Goal: Transaction & Acquisition: Purchase product/service

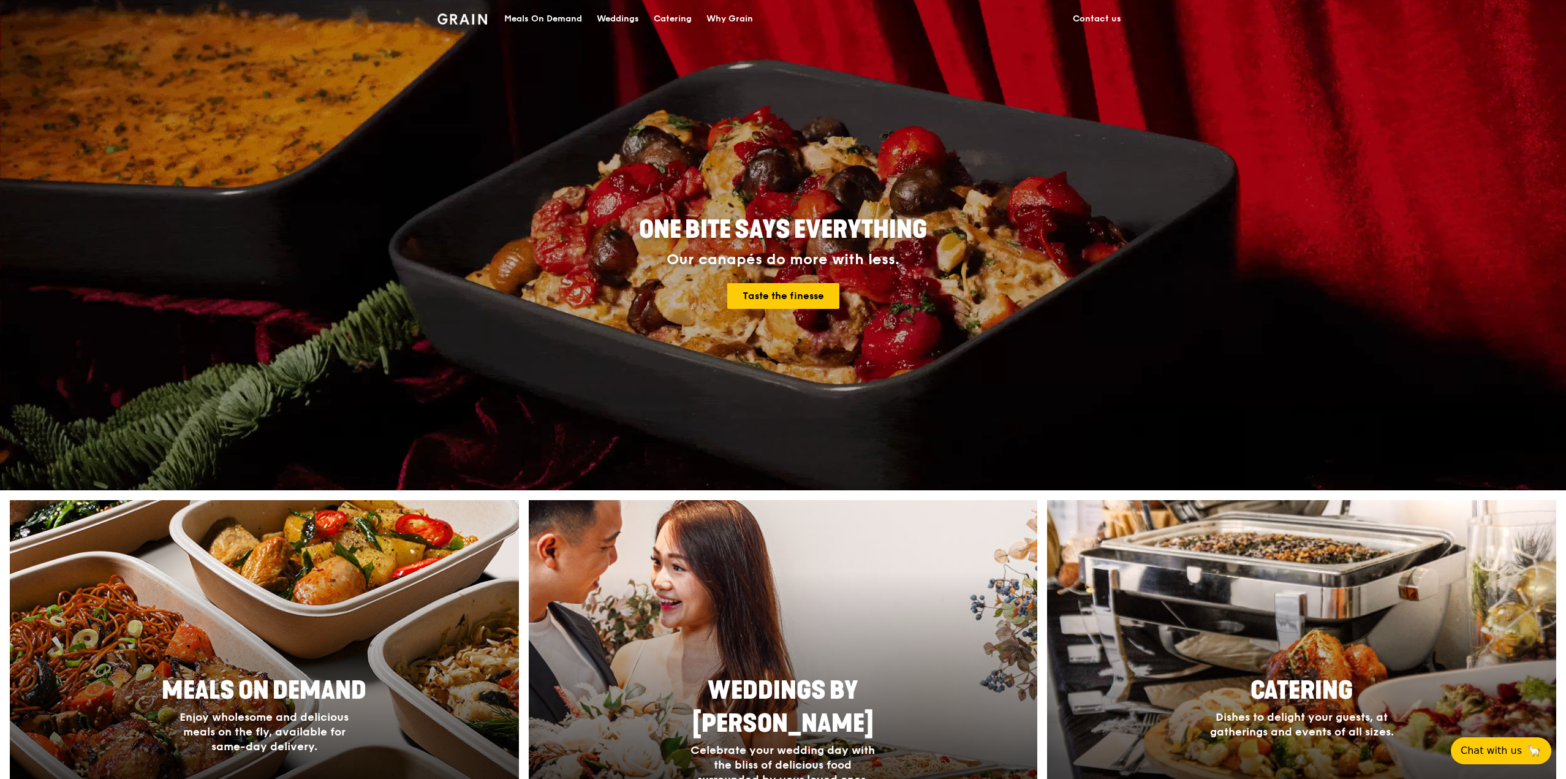
click at [562, 26] on div "Meals On Demand" at bounding box center [543, 19] width 78 height 37
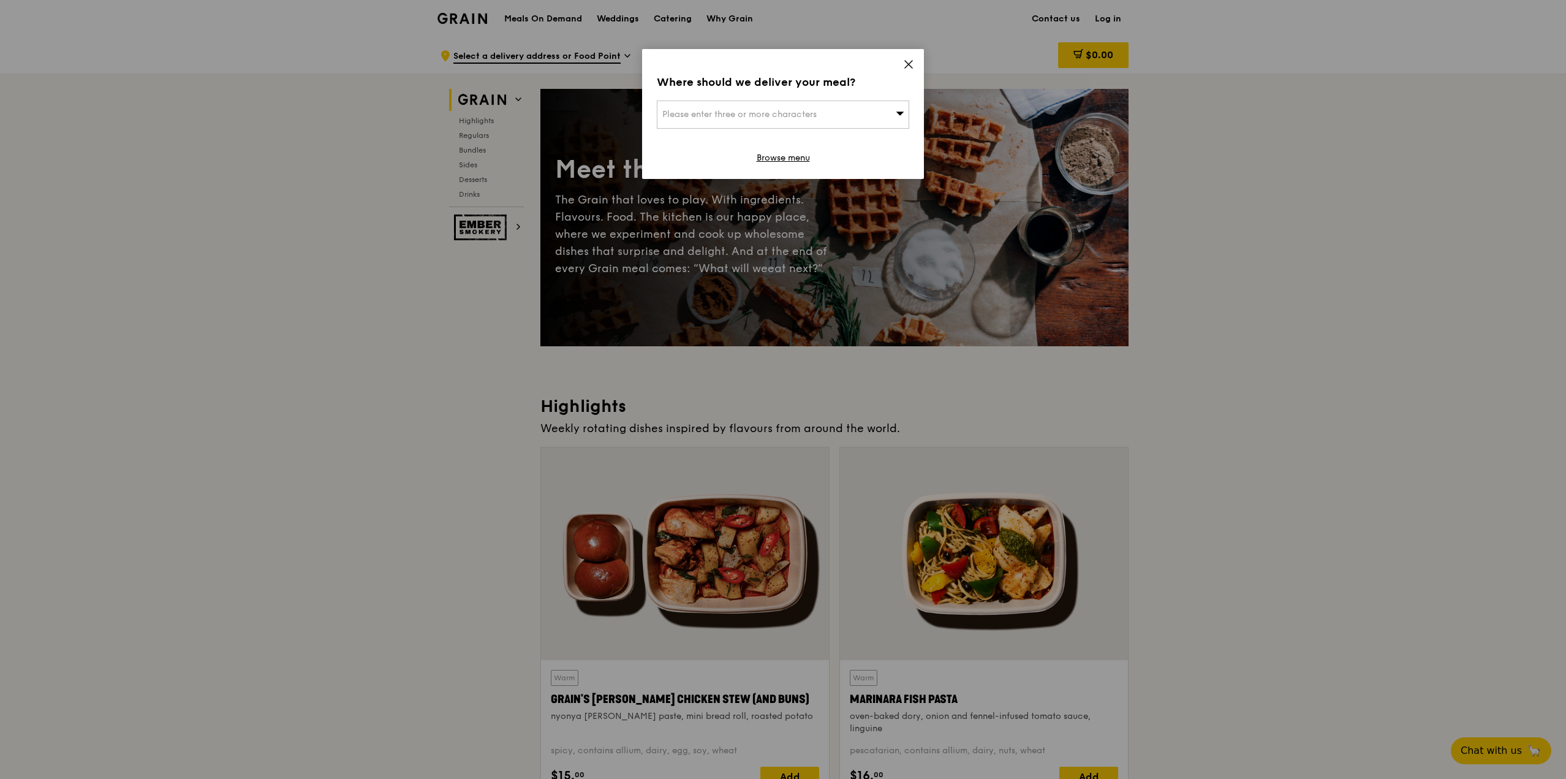
click at [786, 108] on div "Please enter three or more characters" at bounding box center [783, 114] width 252 height 28
type input "[GEOGRAPHIC_DATA]"
click at [792, 140] on div "[STREET_ADDRESS] Towers" at bounding box center [752, 139] width 181 height 12
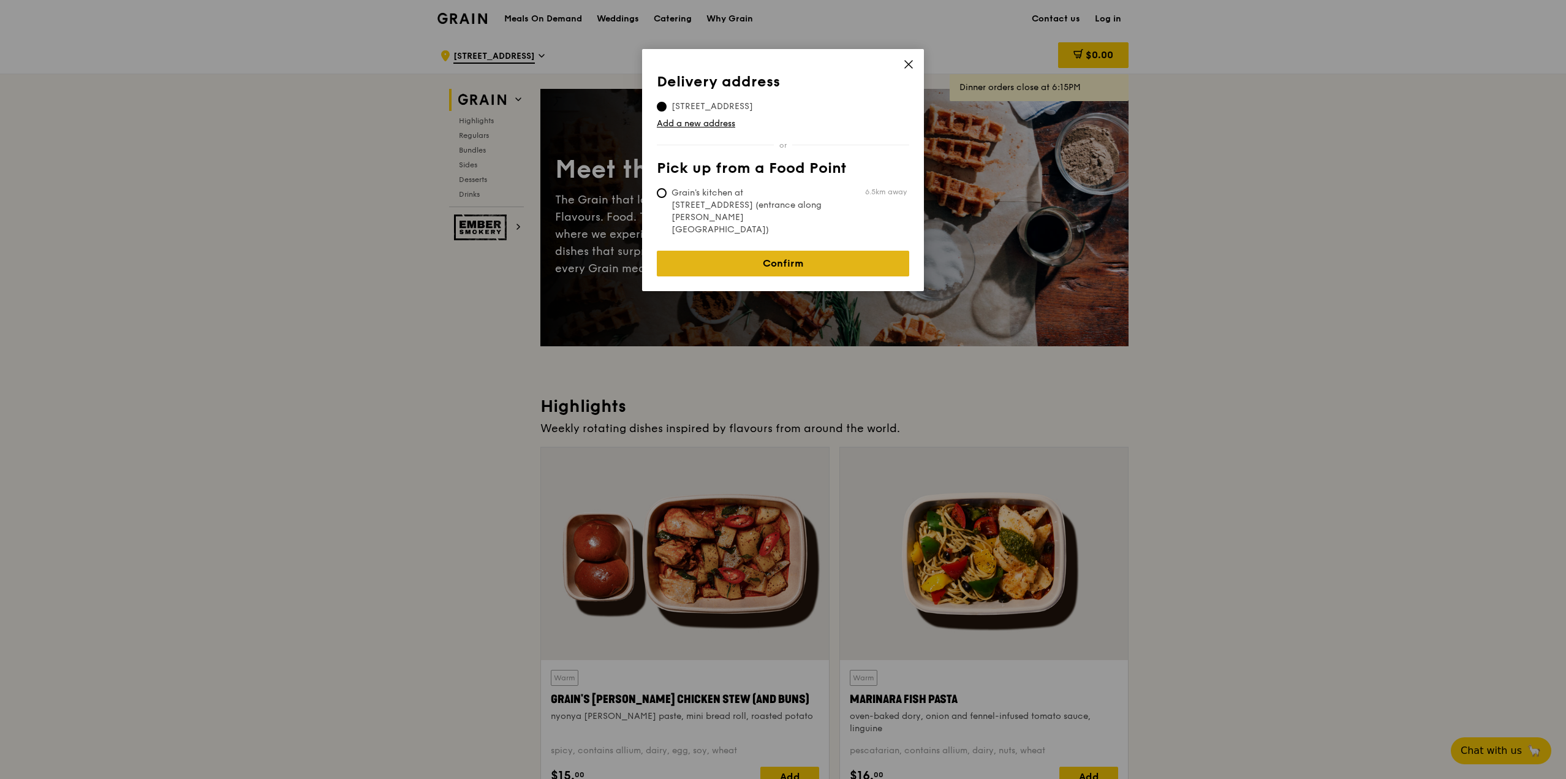
click at [778, 251] on link "Confirm" at bounding box center [783, 264] width 252 height 26
